Goal: Find specific page/section: Find specific page/section

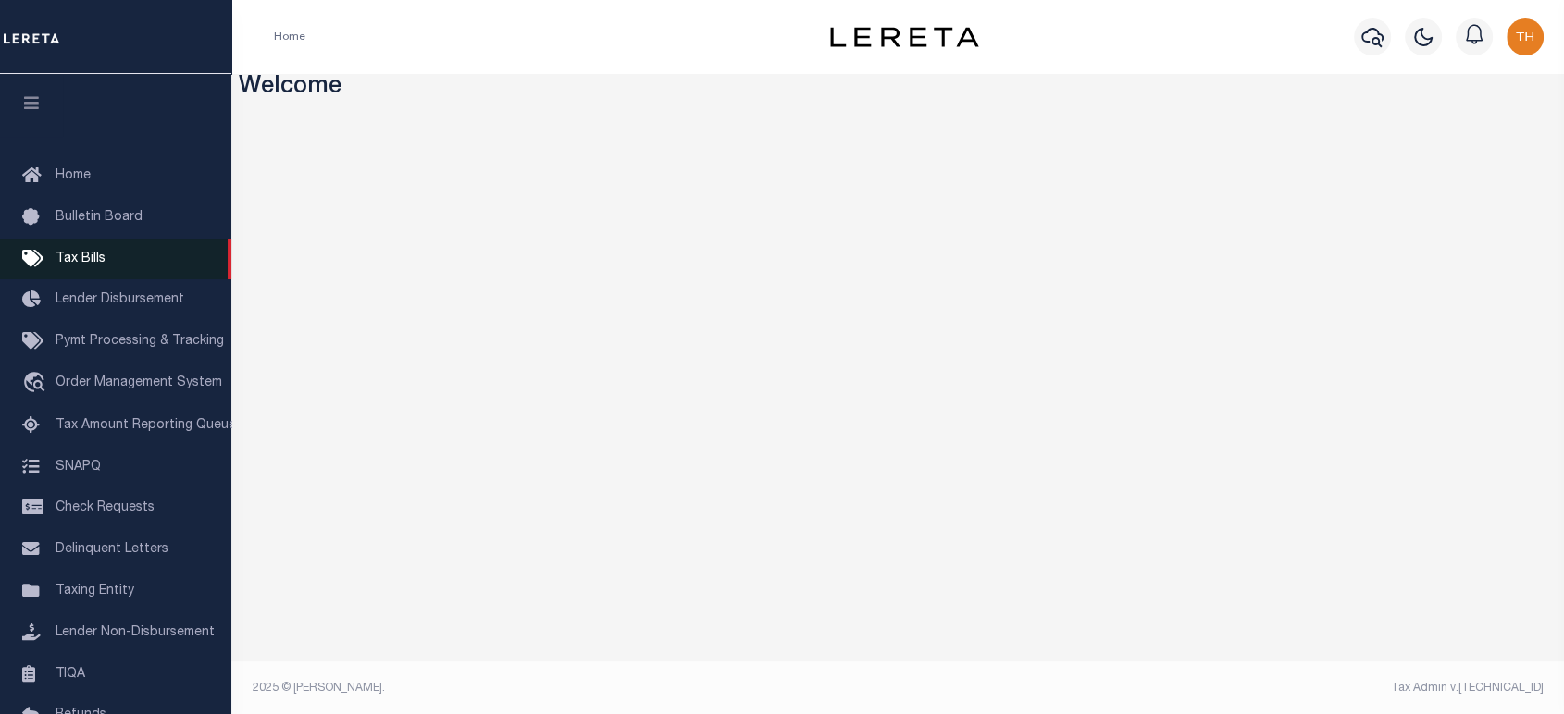
click at [100, 266] on span "Tax Bills" at bounding box center [81, 259] width 50 height 13
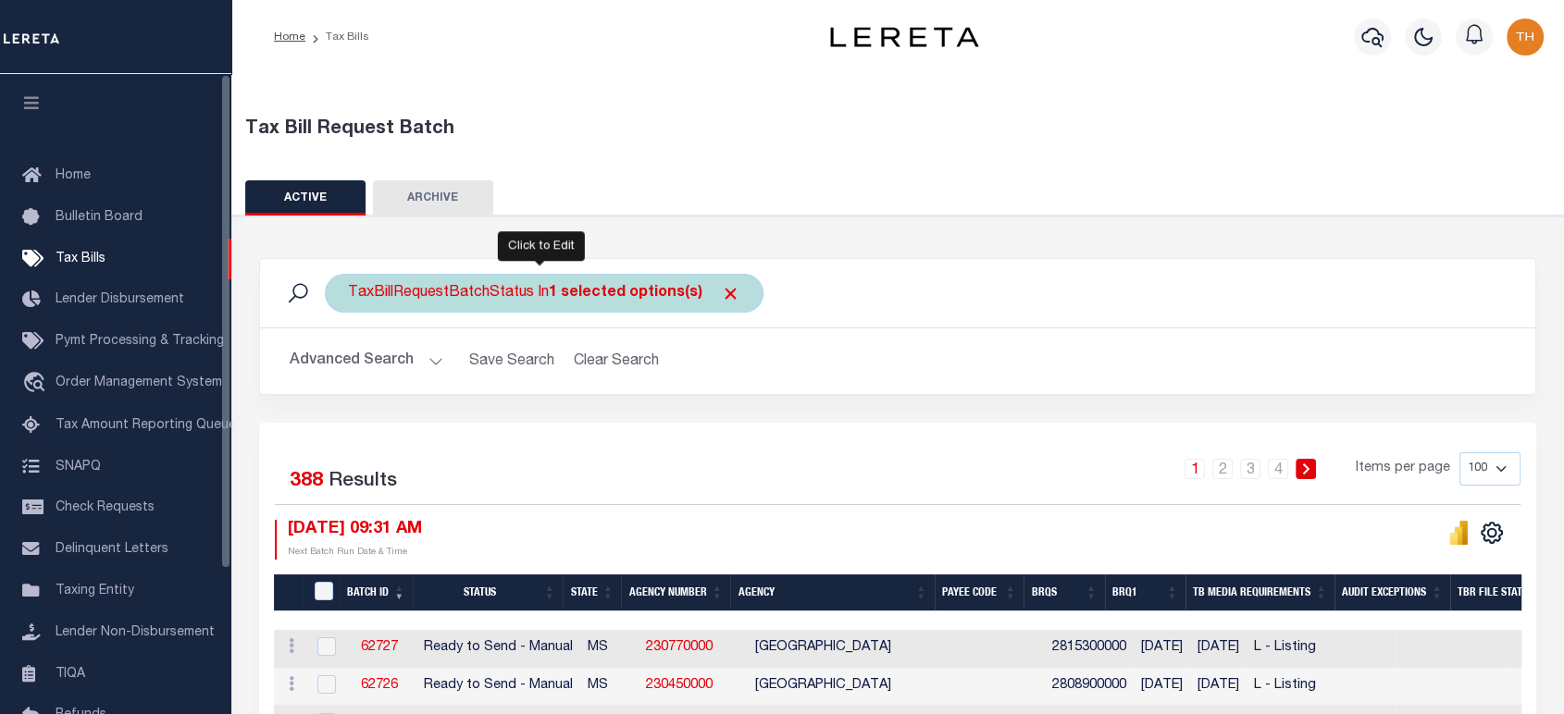
click at [721, 279] on div "TaxBillRequestBatchStatus In 1 selected options(s)" at bounding box center [544, 293] width 439 height 39
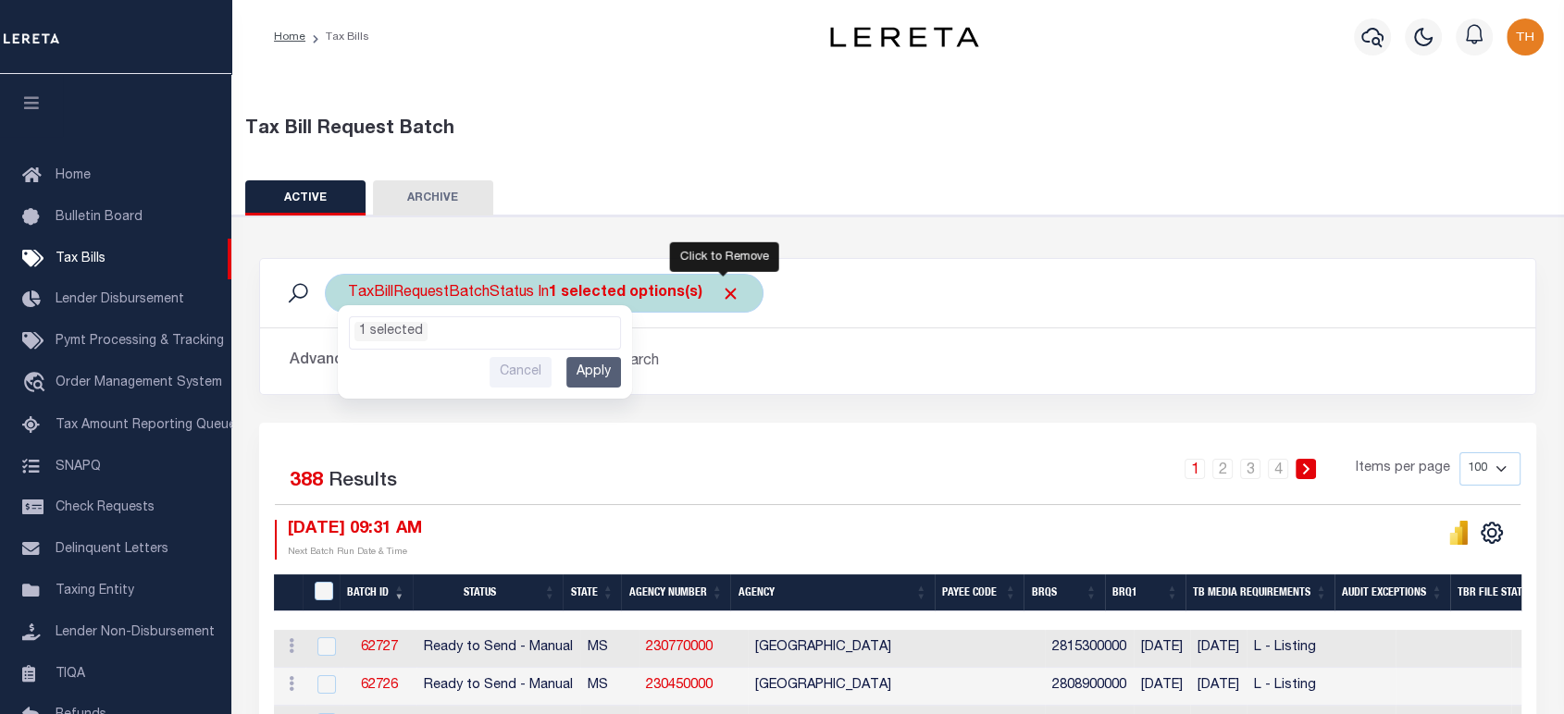
click at [725, 289] on span "Click to Remove" at bounding box center [730, 293] width 19 height 19
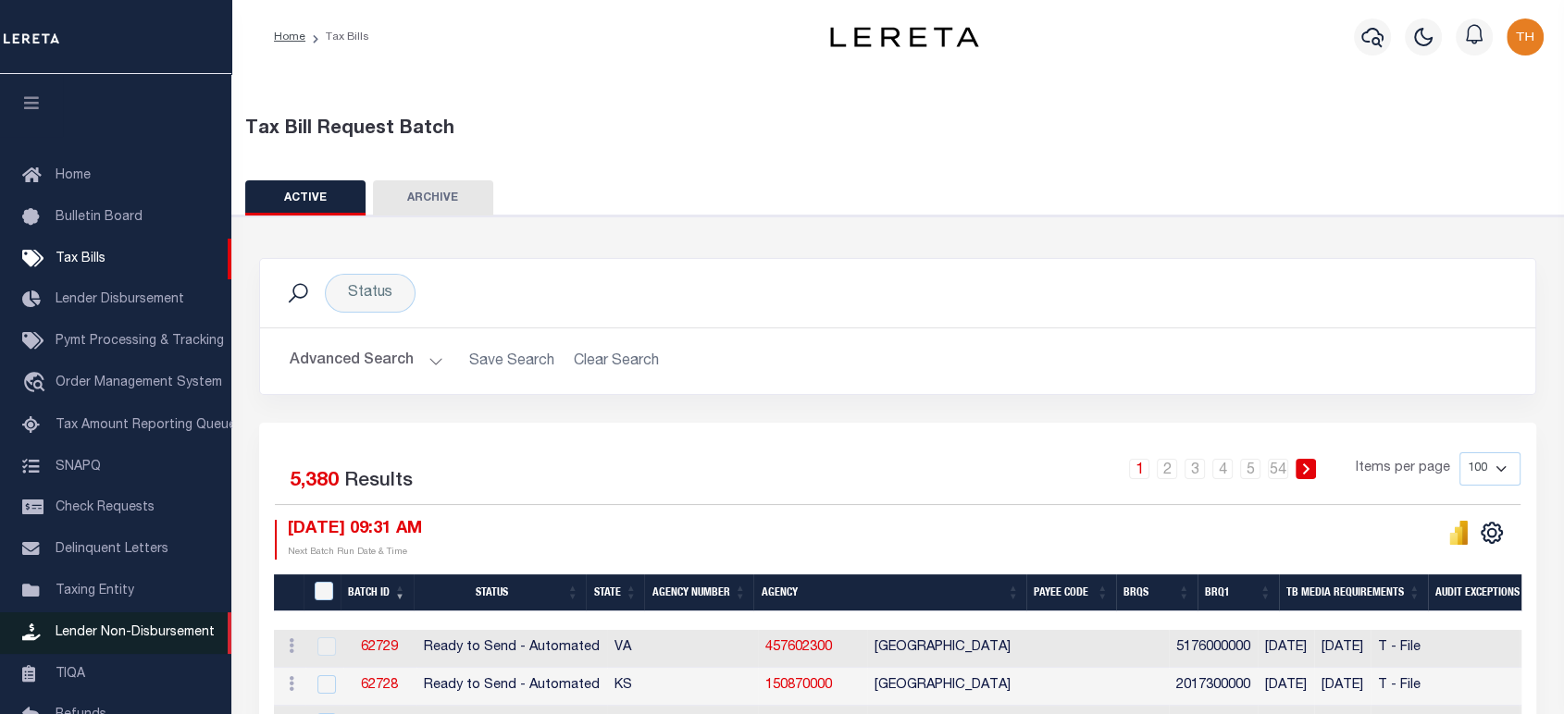
click at [140, 634] on link "Lender Non-Disbursement" at bounding box center [115, 634] width 231 height 42
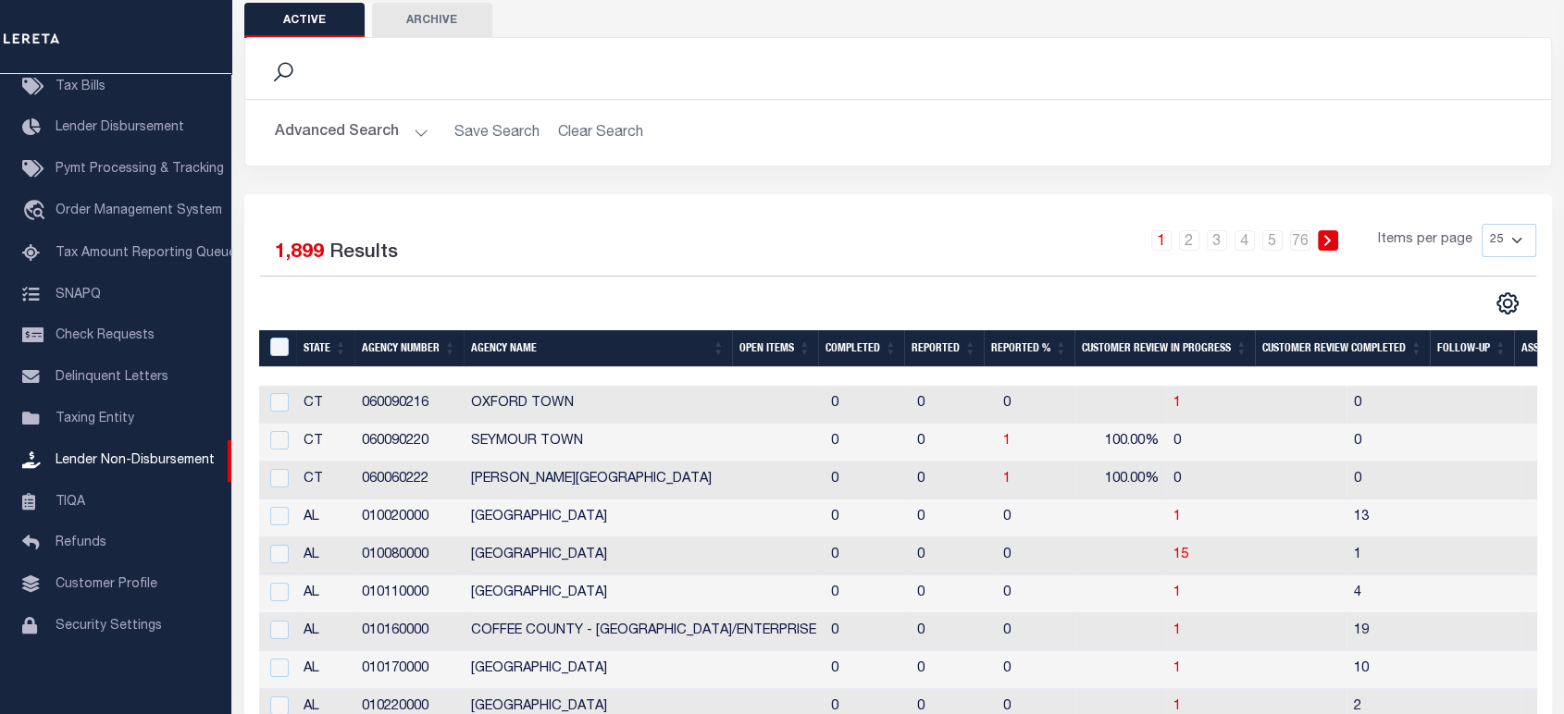
scroll to position [205, 0]
